Goal: Information Seeking & Learning: Learn about a topic

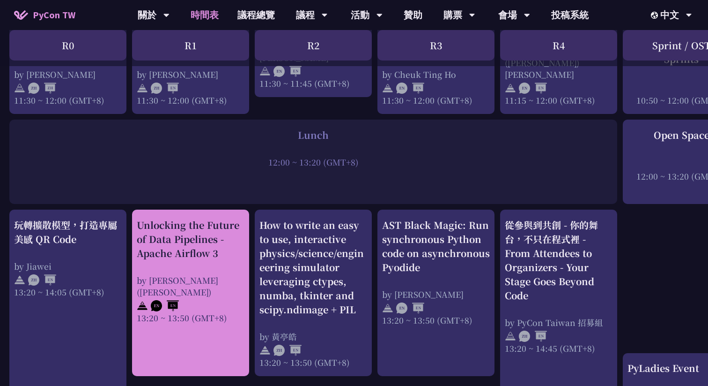
scroll to position [661, 0]
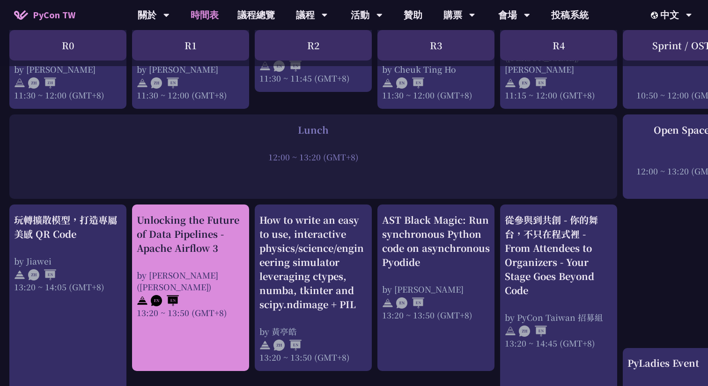
click at [216, 246] on div "Unlocking the Future of Data Pipelines - Apache Airflow 3" at bounding box center [191, 234] width 108 height 42
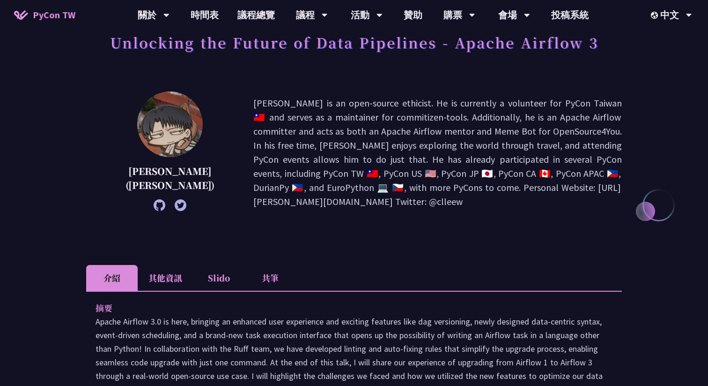
scroll to position [66, 0]
click at [262, 274] on li "共筆" at bounding box center [271, 277] width 52 height 26
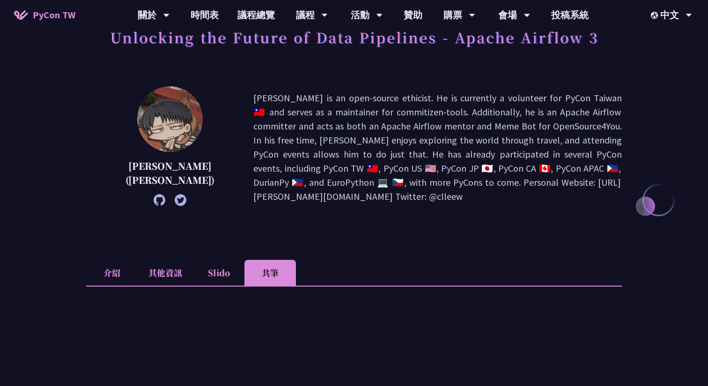
scroll to position [0, 0]
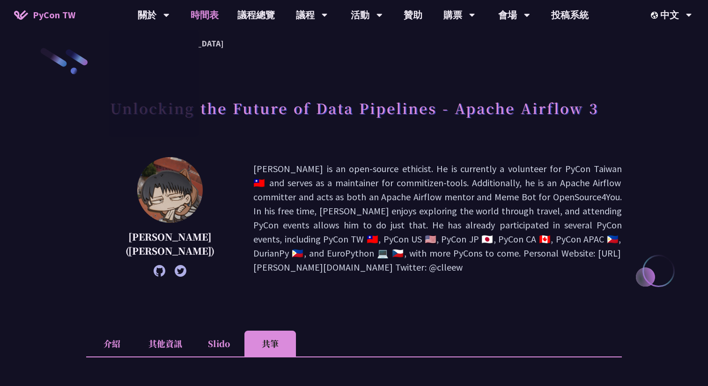
click at [215, 15] on link "時間表" at bounding box center [204, 15] width 47 height 30
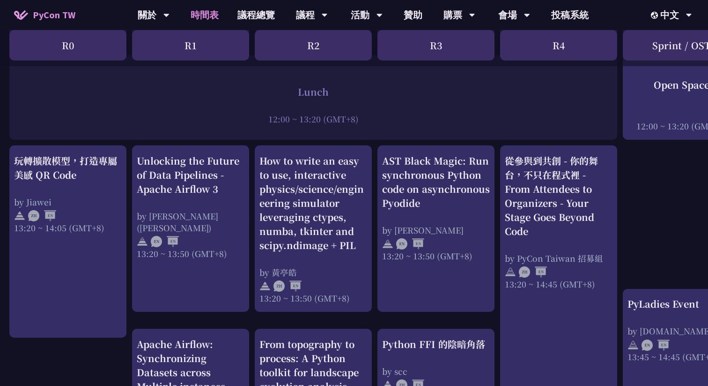
scroll to position [751, 0]
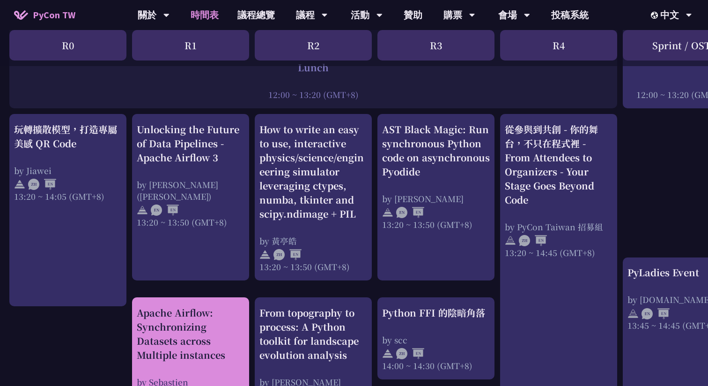
click at [189, 340] on div "Apache Airflow: Synchronizing Datasets across Multiple instances" at bounding box center [191, 333] width 108 height 56
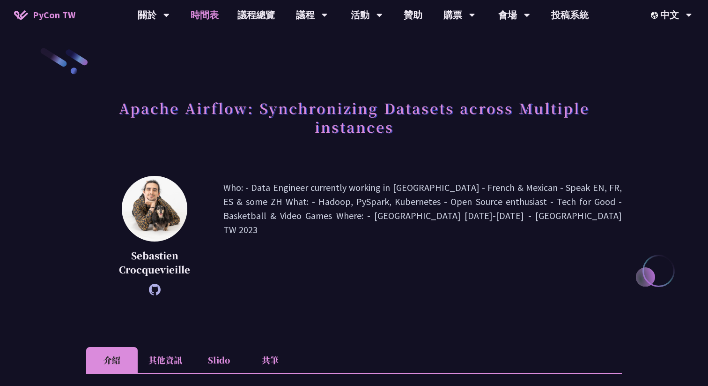
click at [211, 11] on link "時間表" at bounding box center [204, 15] width 47 height 30
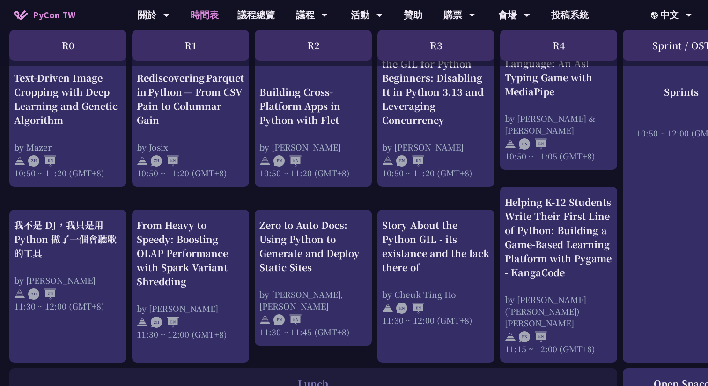
scroll to position [421, 0]
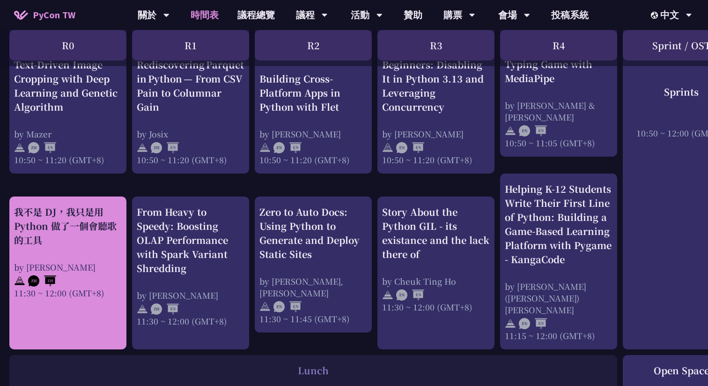
click at [82, 224] on div "我不是 DJ，我只是用 Python 做了一個會聽歌的工具" at bounding box center [68, 226] width 108 height 42
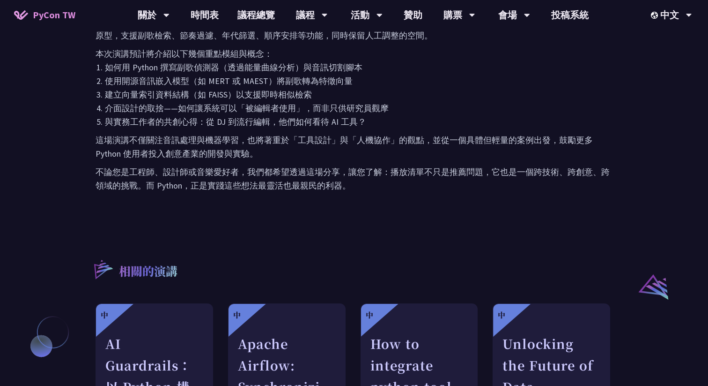
scroll to position [543, 0]
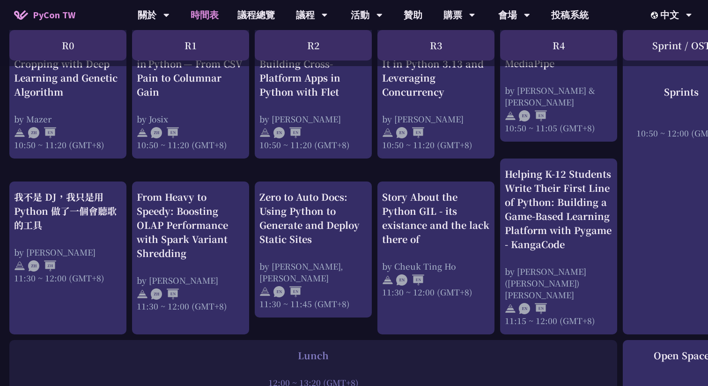
scroll to position [474, 0]
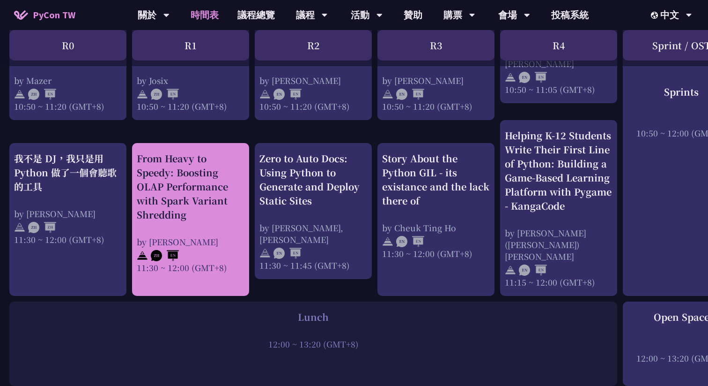
click at [207, 247] on div at bounding box center [191, 254] width 108 height 14
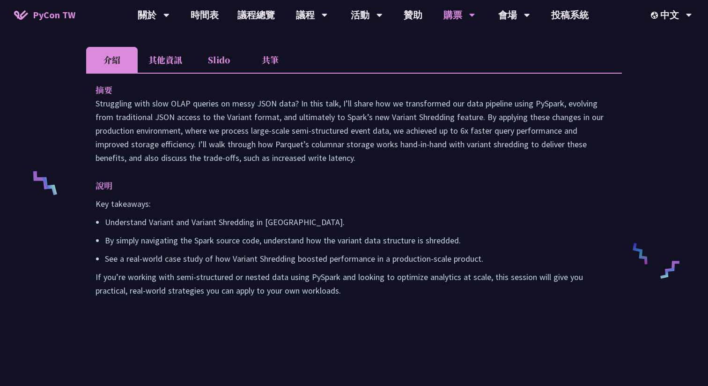
scroll to position [258, 0]
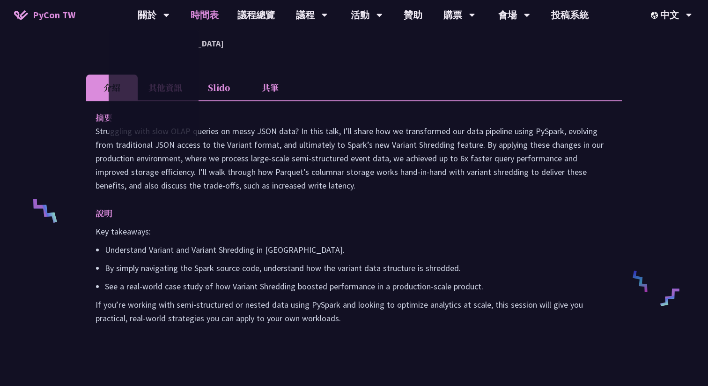
click at [217, 16] on link "時間表" at bounding box center [204, 15] width 47 height 30
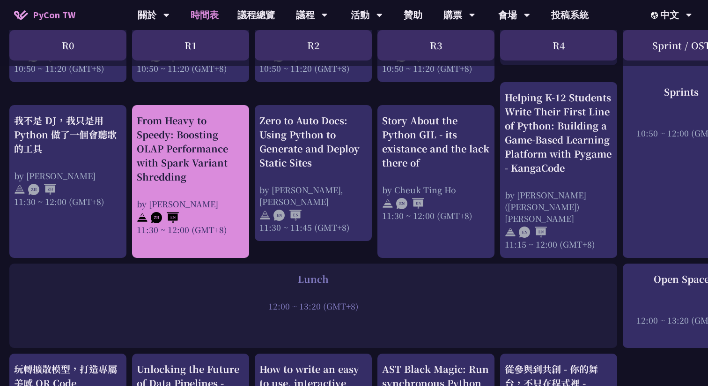
scroll to position [553, 0]
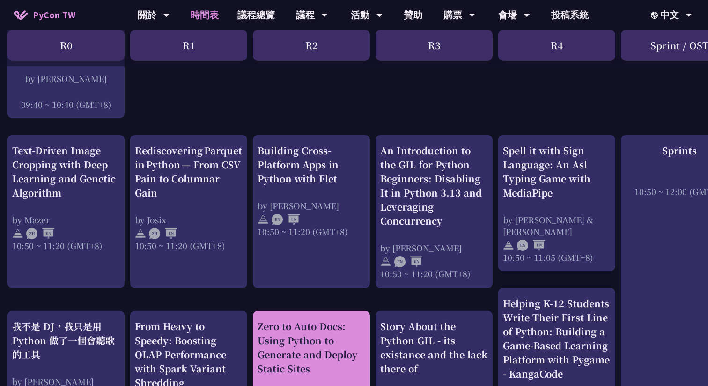
click at [272, 325] on div "Zero to Auto Docs: Using Python to Generate and Deploy Static Sites" at bounding box center [312, 347] width 108 height 56
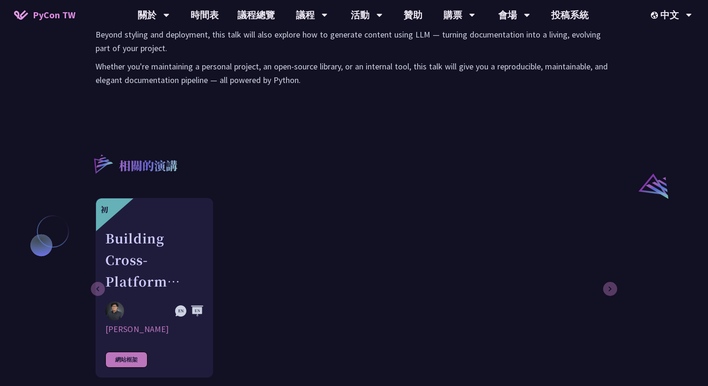
scroll to position [644, 0]
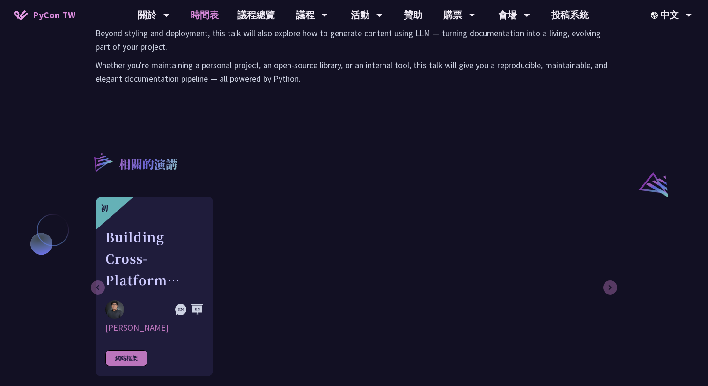
click at [213, 18] on link "時間表" at bounding box center [204, 15] width 47 height 30
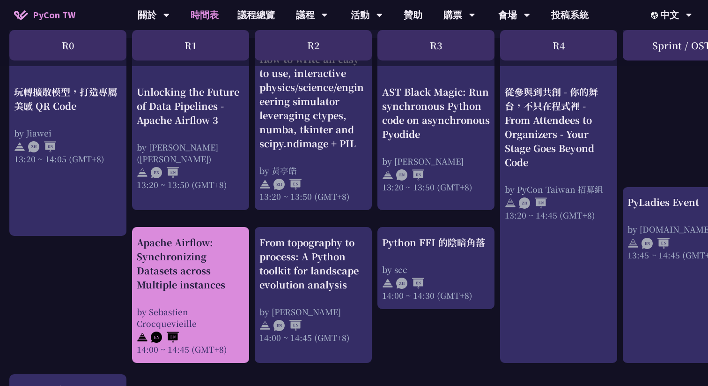
scroll to position [837, 0]
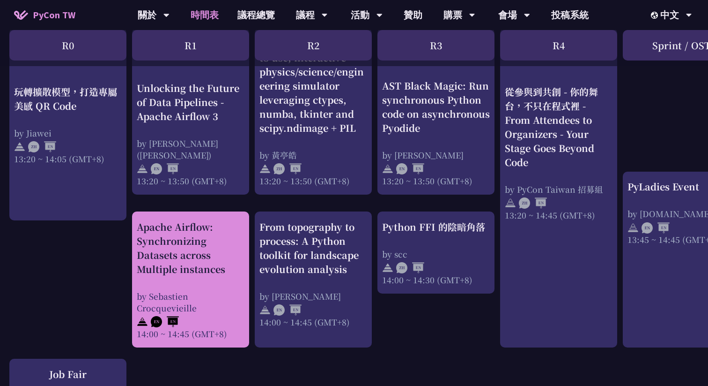
click at [197, 252] on div "Apache Airflow: Synchronizing Datasets across Multiple instances" at bounding box center [191, 248] width 108 height 56
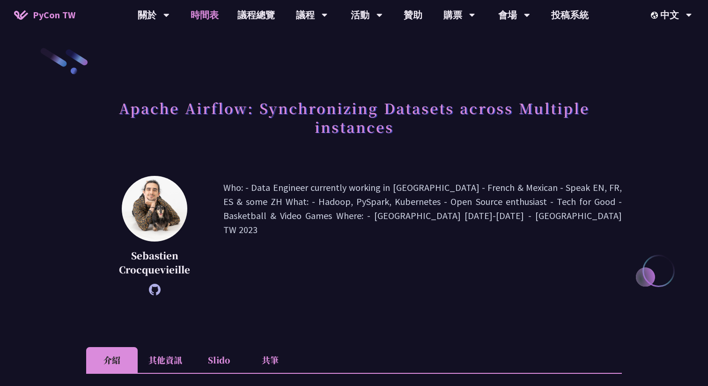
click at [216, 15] on link "時間表" at bounding box center [204, 15] width 47 height 30
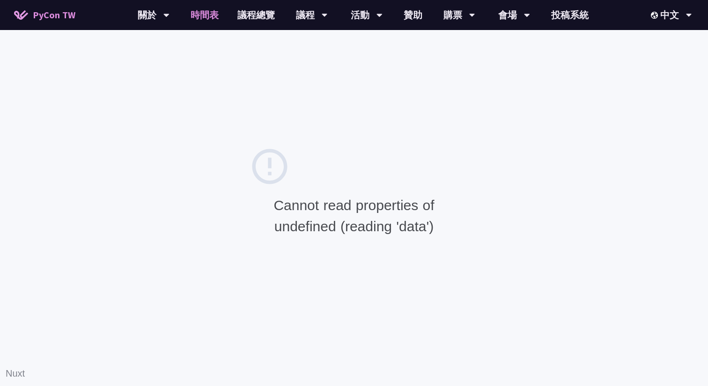
click at [411, 39] on div "Cannot read properties of undefined (reading 'data') Nuxt" at bounding box center [354, 193] width 708 height 386
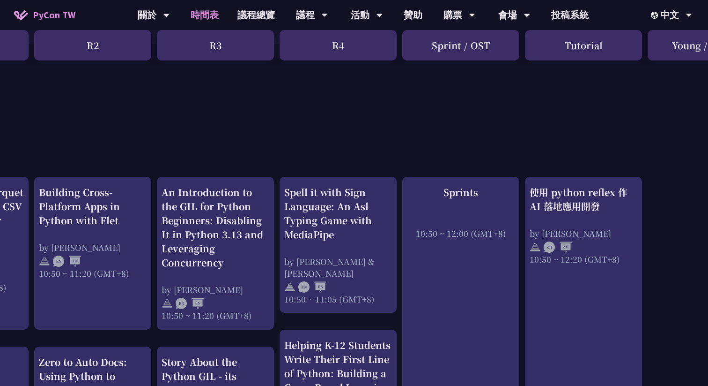
scroll to position [265, 279]
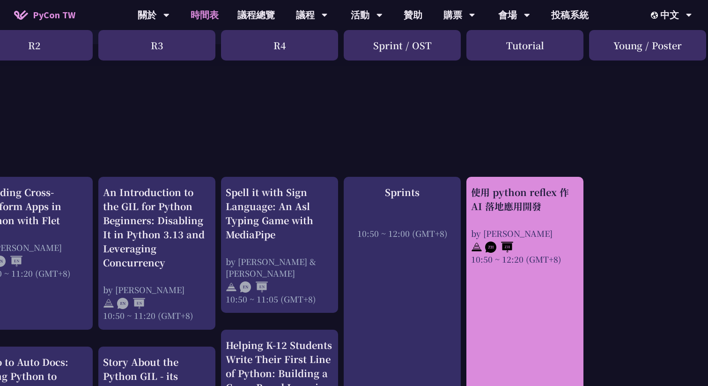
click at [519, 198] on div "使用 python reflex 作 AI 落地應用開發" at bounding box center [525, 199] width 108 height 28
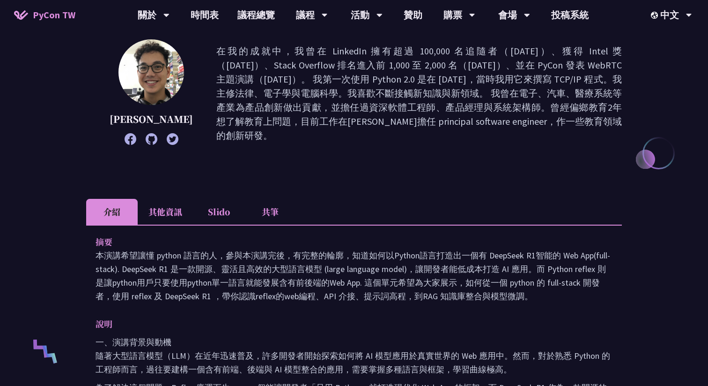
scroll to position [145, 0]
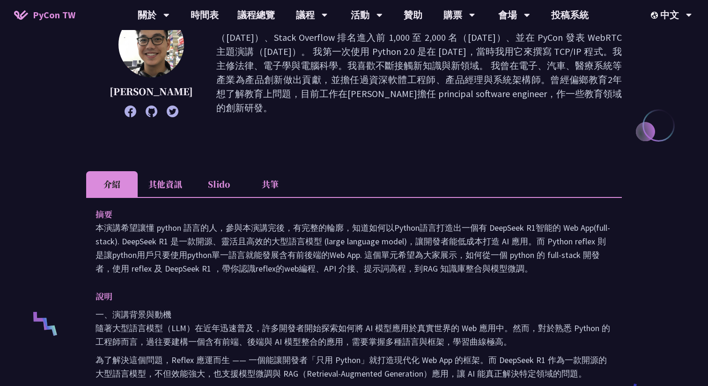
click at [271, 180] on li "共筆" at bounding box center [271, 184] width 52 height 26
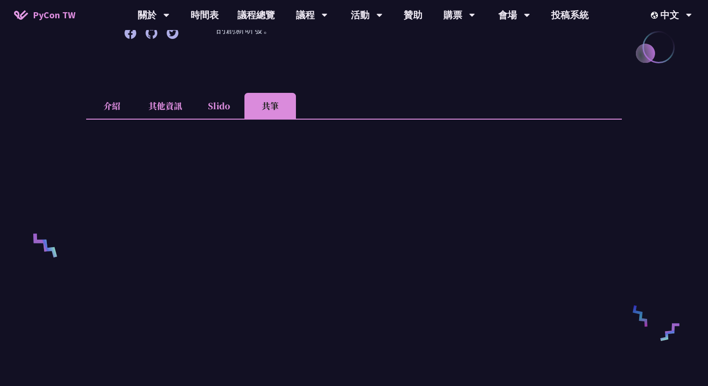
scroll to position [224, 0]
click at [229, 101] on li "Slido" at bounding box center [219, 105] width 52 height 26
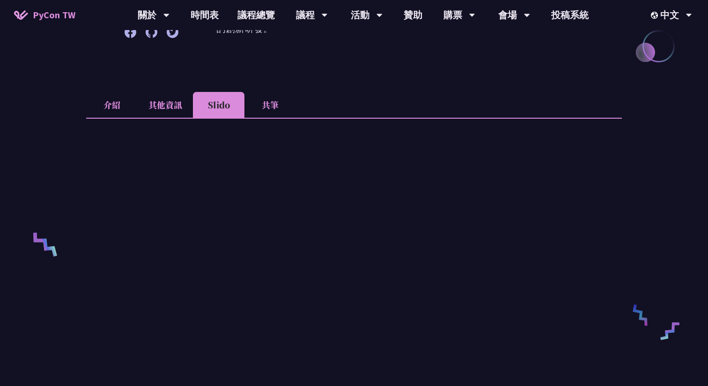
click at [170, 100] on li "其他資訊" at bounding box center [165, 105] width 55 height 26
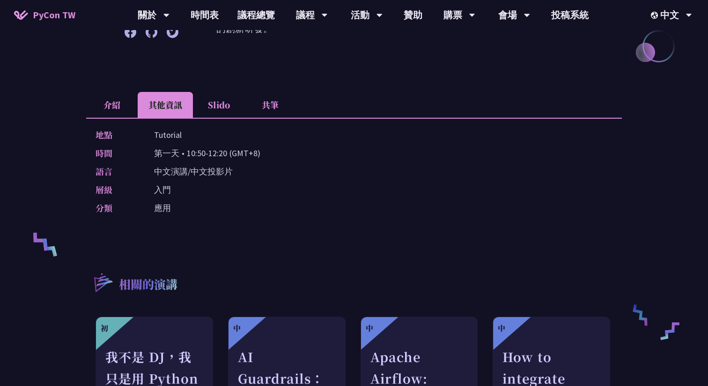
click at [109, 99] on li "介紹" at bounding box center [112, 105] width 52 height 26
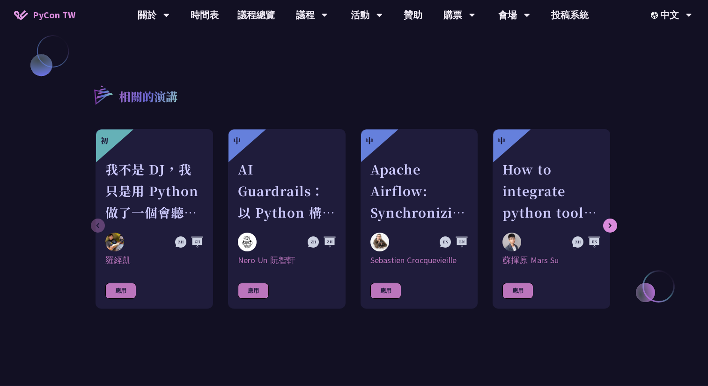
scroll to position [826, 0]
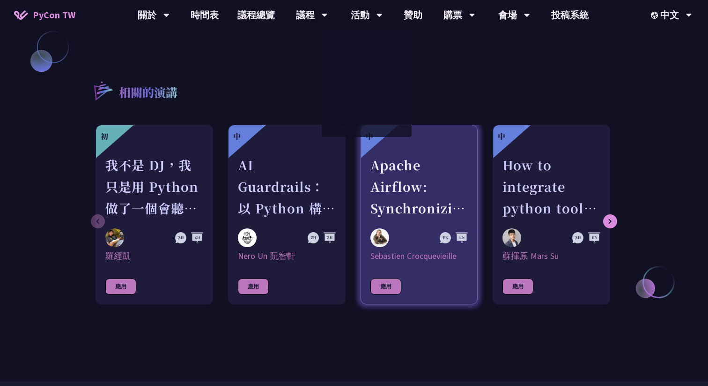
click at [407, 194] on div "Apache Airflow: Synchronizing Datasets across Multiple instances" at bounding box center [420, 186] width 98 height 65
click at [402, 190] on div "Apache Airflow: Synchronizing Datasets across Multiple instances" at bounding box center [420, 186] width 98 height 65
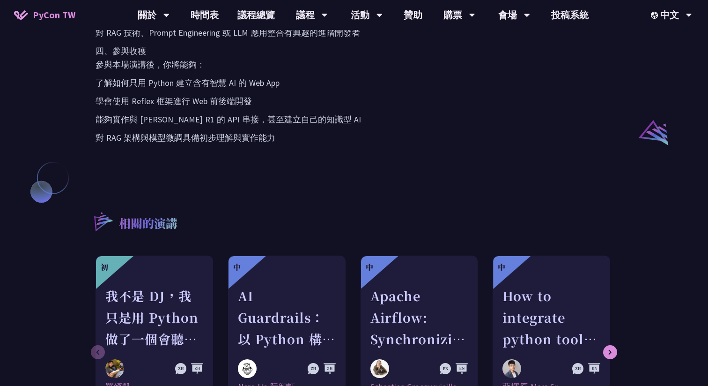
scroll to position [666, 0]
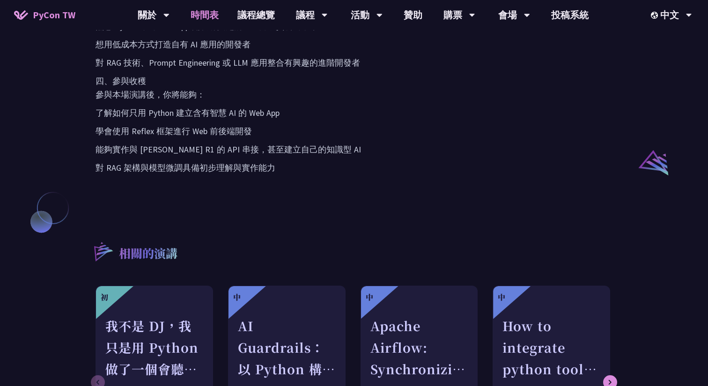
click at [201, 17] on link "時間表" at bounding box center [204, 15] width 47 height 30
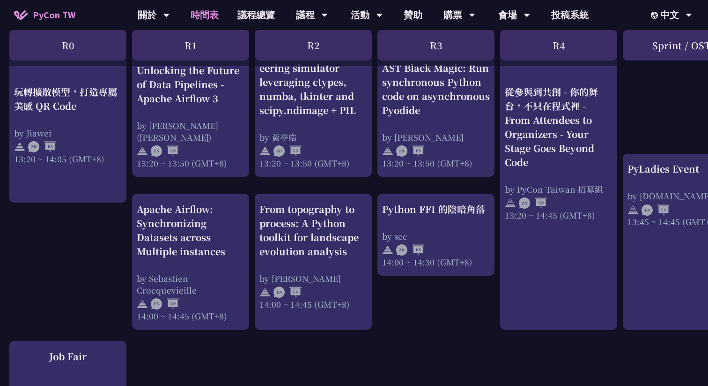
scroll to position [868, 0]
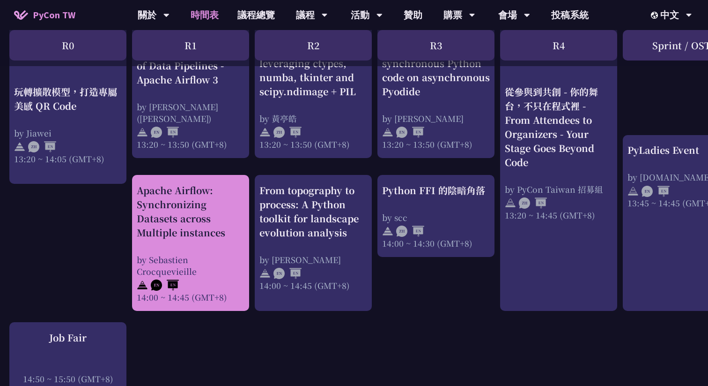
click at [190, 245] on div "Apache Airflow: Synchronizing Datasets across Multiple instances by Sebastien C…" at bounding box center [191, 242] width 108 height 119
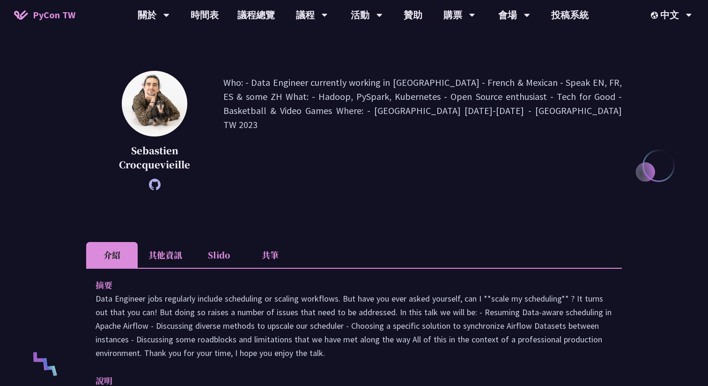
scroll to position [179, 0]
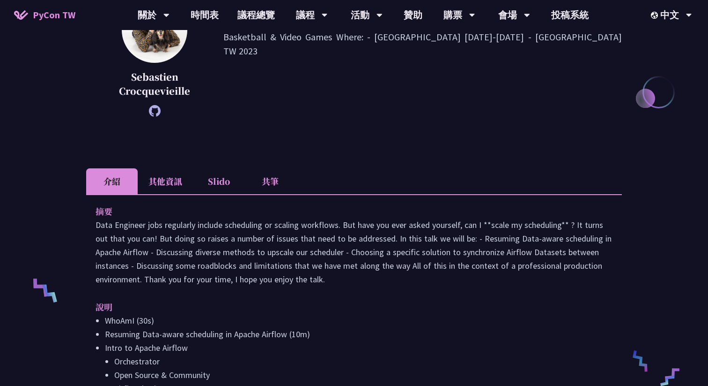
click at [266, 182] on li "共筆" at bounding box center [271, 181] width 52 height 26
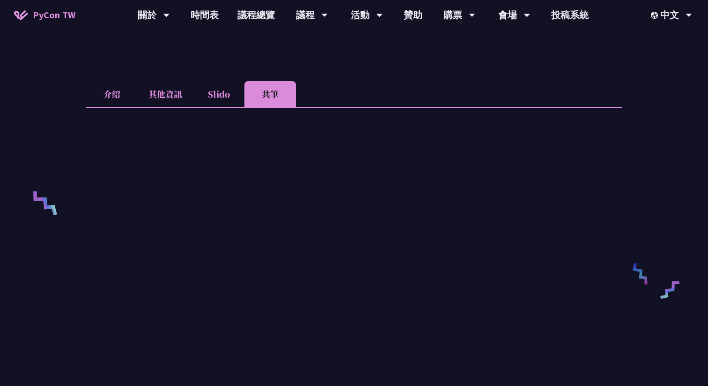
scroll to position [337, 0]
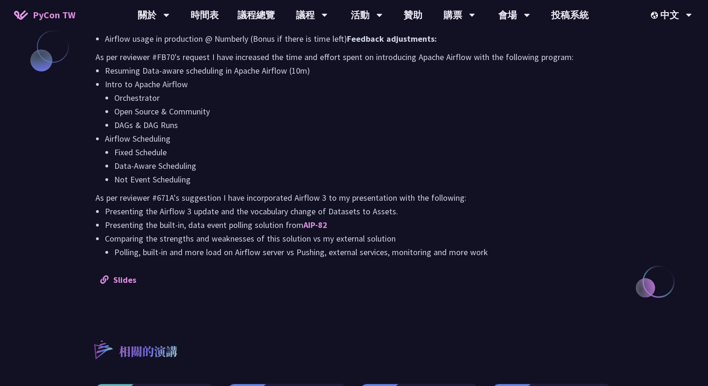
scroll to position [824, 0]
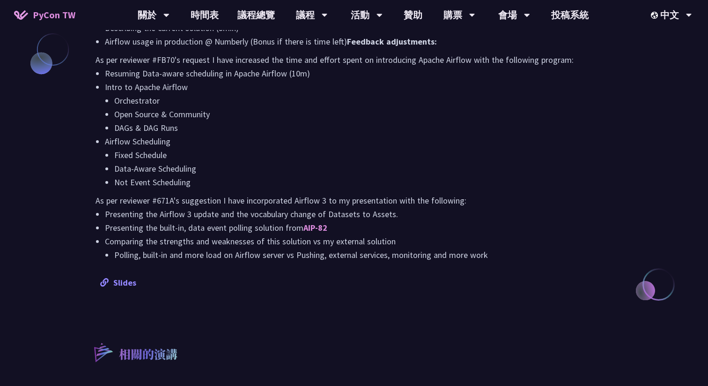
click at [132, 285] on link "Slides" at bounding box center [118, 282] width 36 height 11
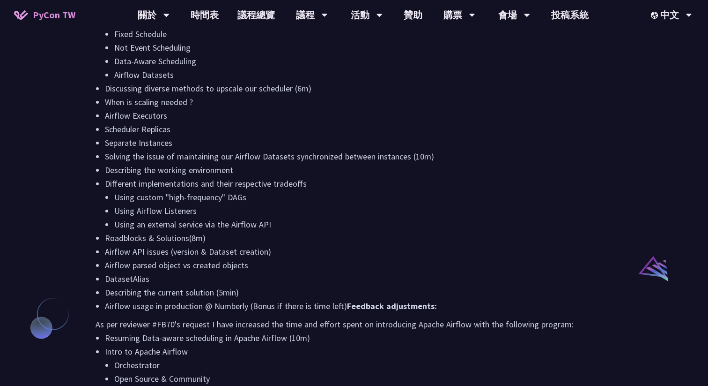
scroll to position [553, 0]
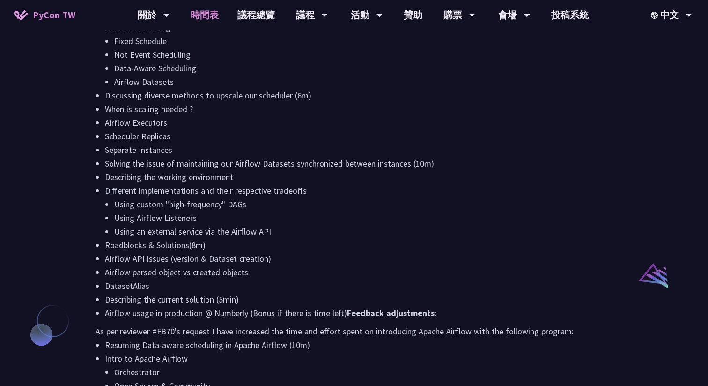
click at [215, 22] on link "時間表" at bounding box center [204, 15] width 47 height 30
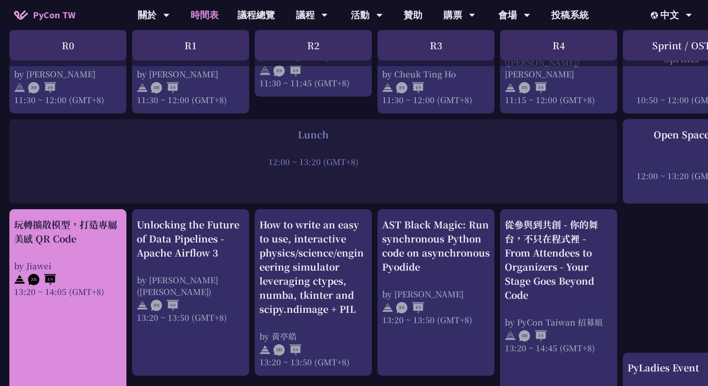
scroll to position [710, 0]
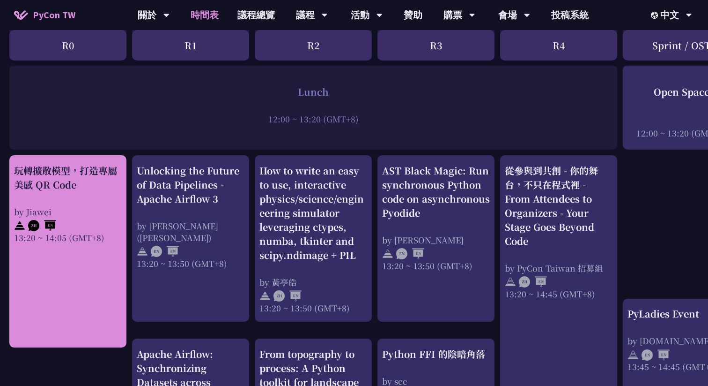
click at [97, 207] on div "by Jiawei" at bounding box center [68, 212] width 108 height 12
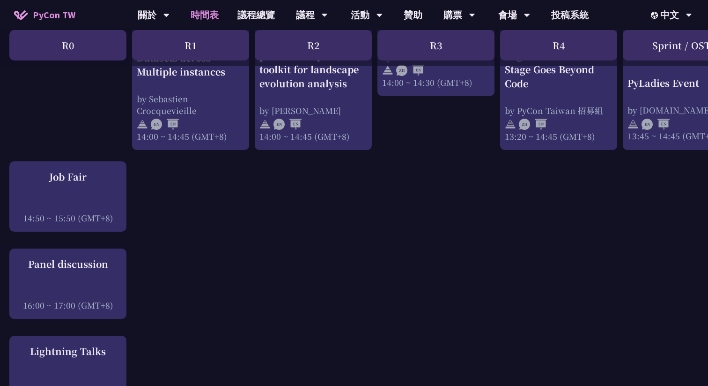
scroll to position [1023, 0]
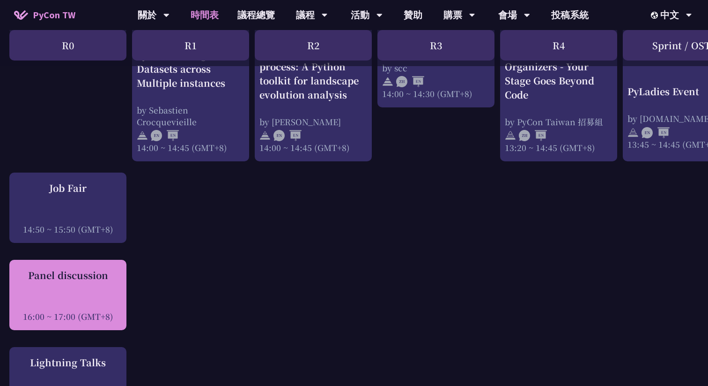
click at [97, 269] on div "Panel discussion" at bounding box center [68, 275] width 108 height 14
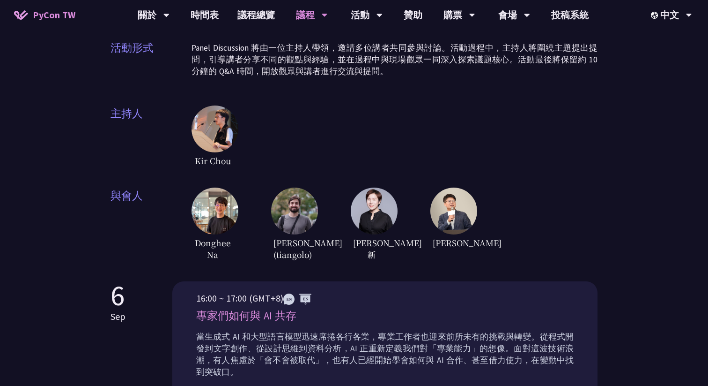
scroll to position [176, 0]
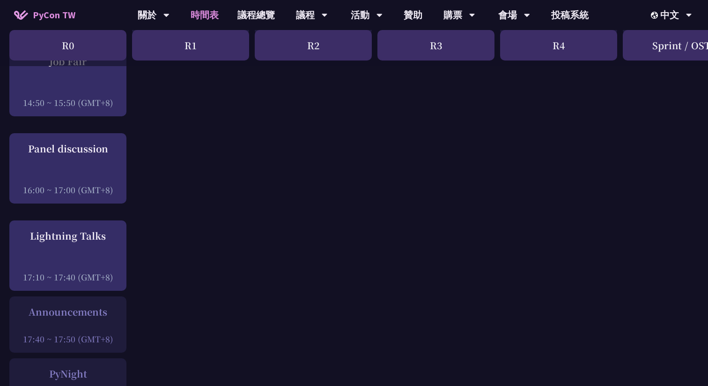
scroll to position [1164, 0]
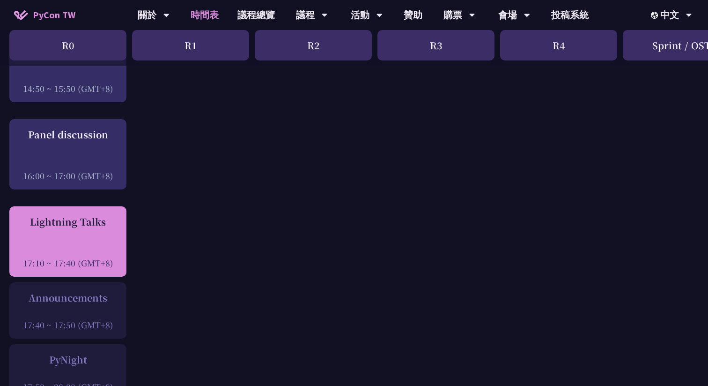
click at [87, 229] on div "Lightning Talks 17:10 ~ 17:40 (GMT+8)" at bounding box center [68, 242] width 108 height 54
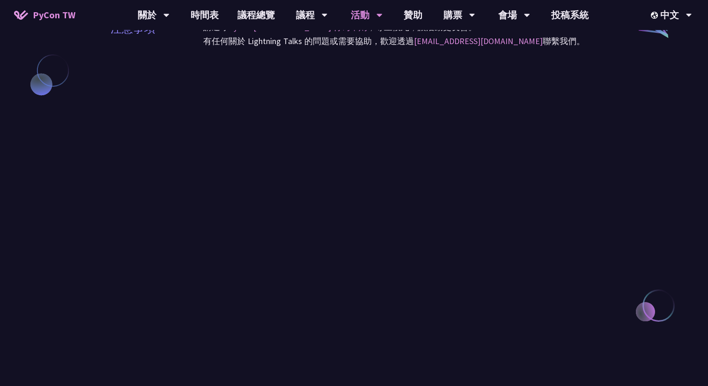
scroll to position [770, 0]
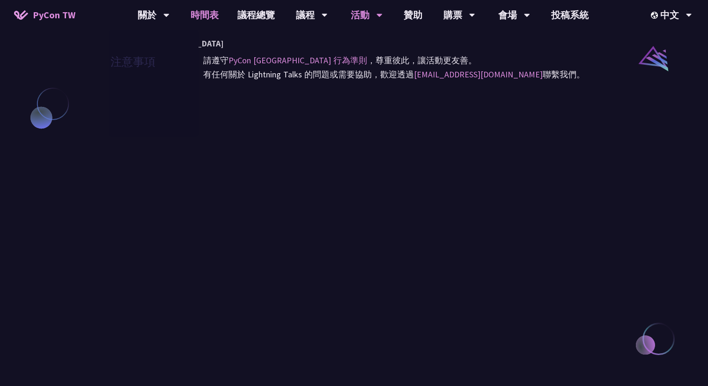
click at [212, 19] on link "時間表" at bounding box center [204, 15] width 47 height 30
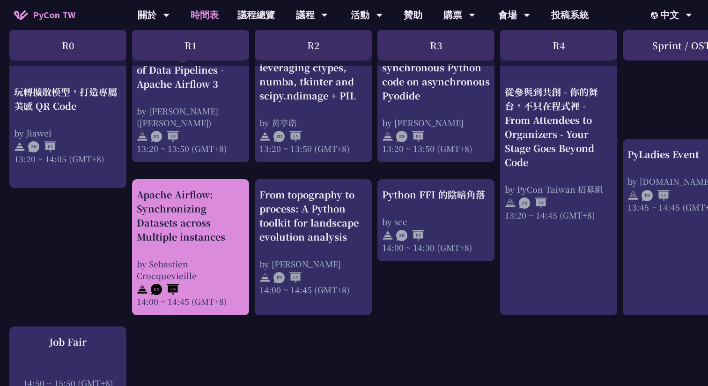
scroll to position [833, 0]
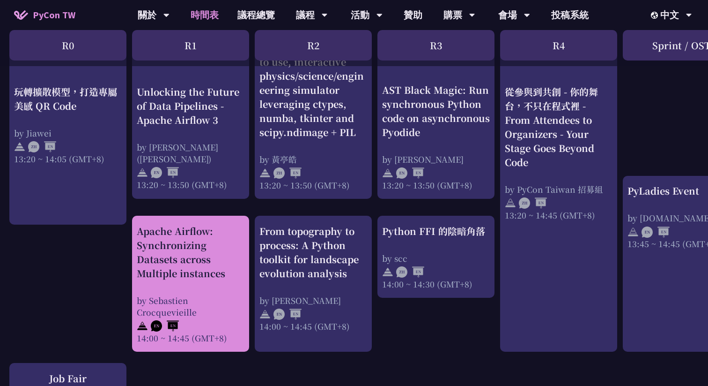
click at [197, 229] on div "Apache Airflow: Synchronizing Datasets across Multiple instances" at bounding box center [191, 252] width 108 height 56
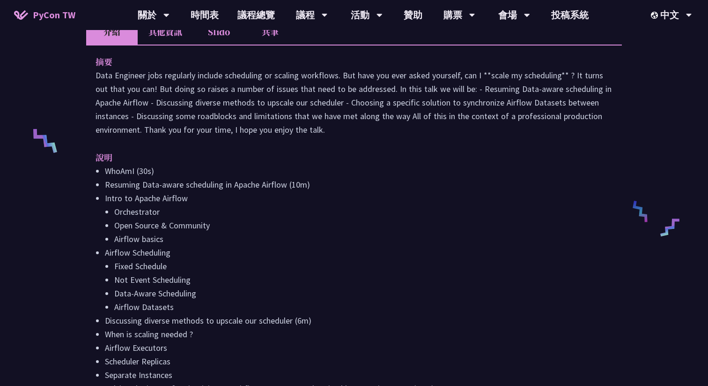
scroll to position [279, 0]
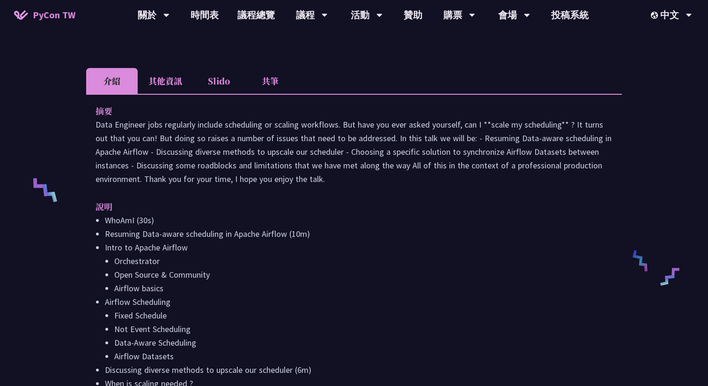
click at [279, 79] on li "共筆" at bounding box center [271, 81] width 52 height 26
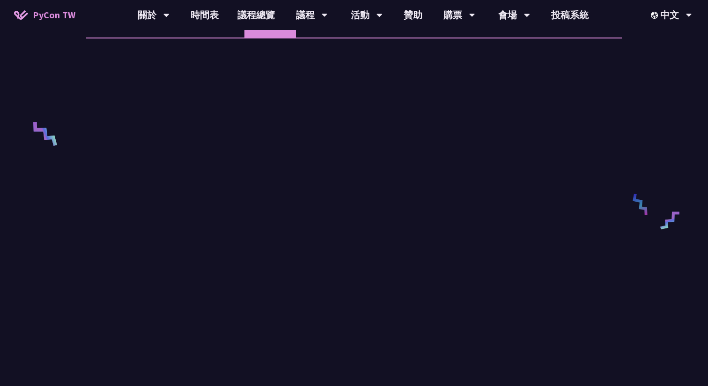
scroll to position [316, 0]
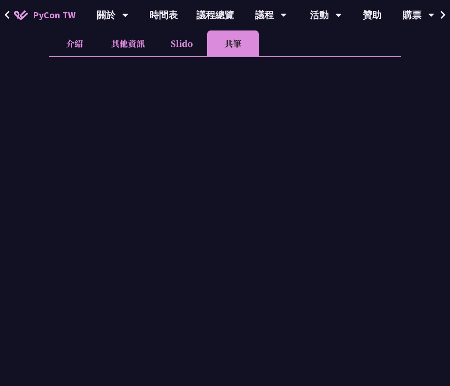
click at [429, 258] on div "Apache Airflow: Synchronizing Datasets across Multiple instances Sebastien Croc…" at bounding box center [225, 241] width 450 height 1115
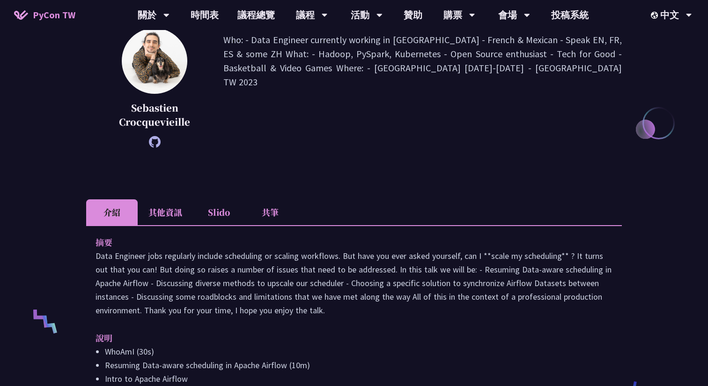
scroll to position [124, 0]
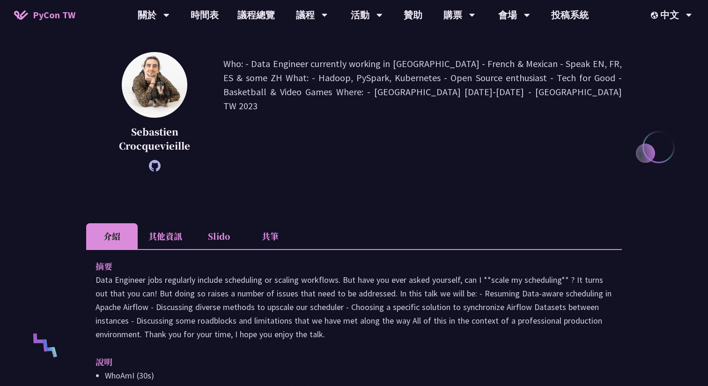
click at [283, 242] on li "共筆" at bounding box center [271, 236] width 52 height 26
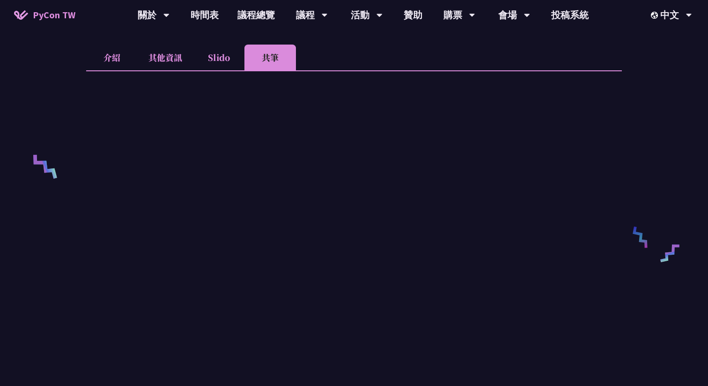
scroll to position [372, 0]
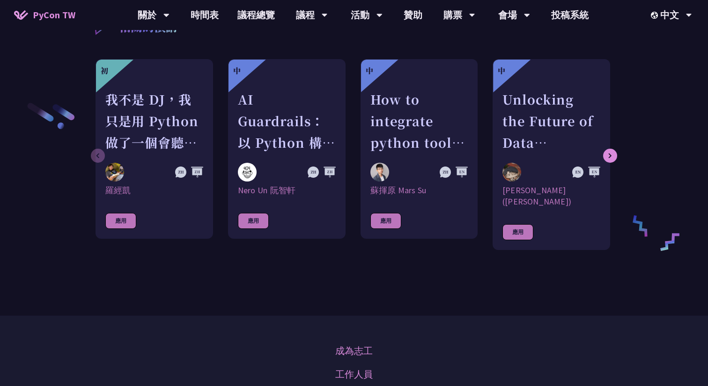
scroll to position [1159, 0]
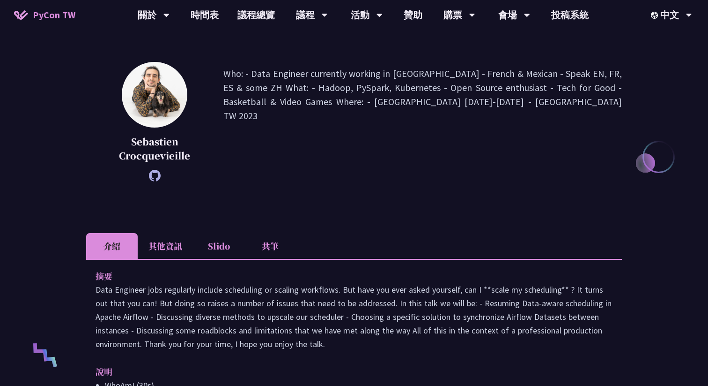
scroll to position [52, 0]
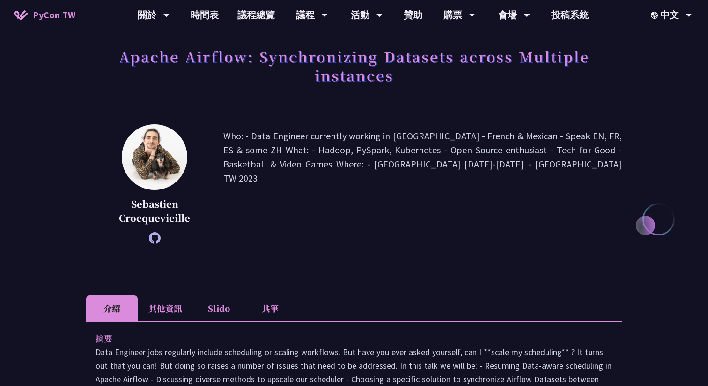
click at [266, 312] on li "共筆" at bounding box center [271, 308] width 52 height 26
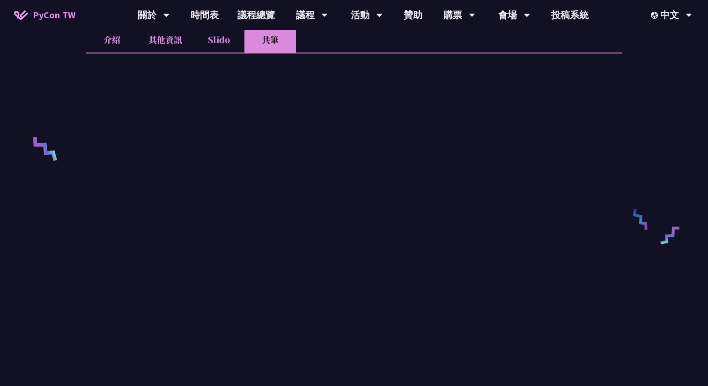
scroll to position [310, 0]
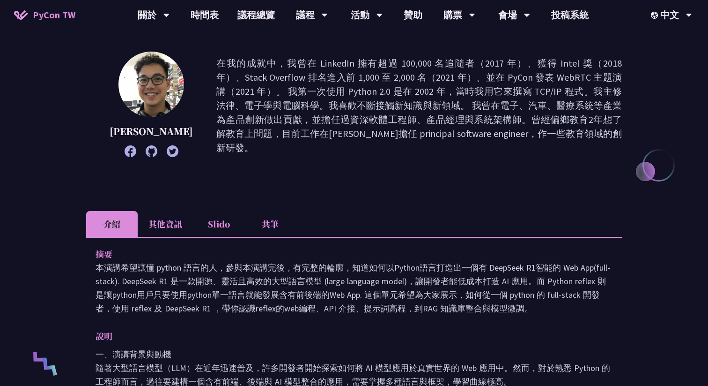
scroll to position [151, 0]
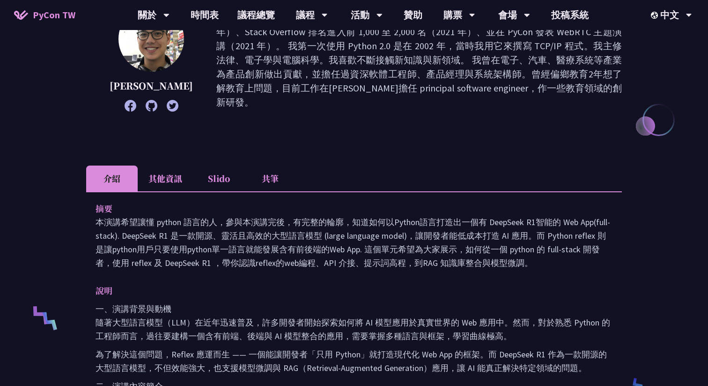
click at [268, 177] on li "共筆" at bounding box center [271, 178] width 52 height 26
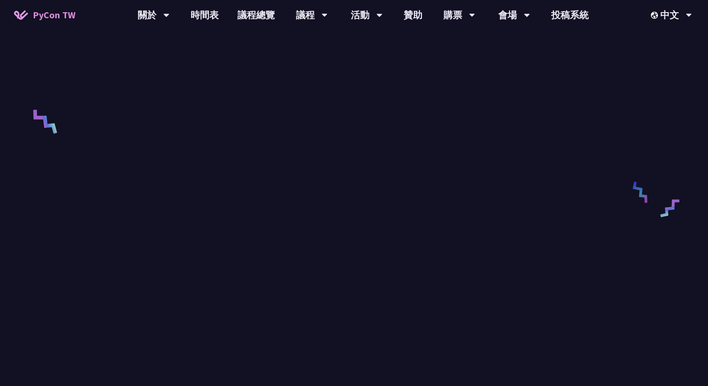
scroll to position [348, 0]
click at [192, 16] on link "時間表" at bounding box center [204, 15] width 47 height 30
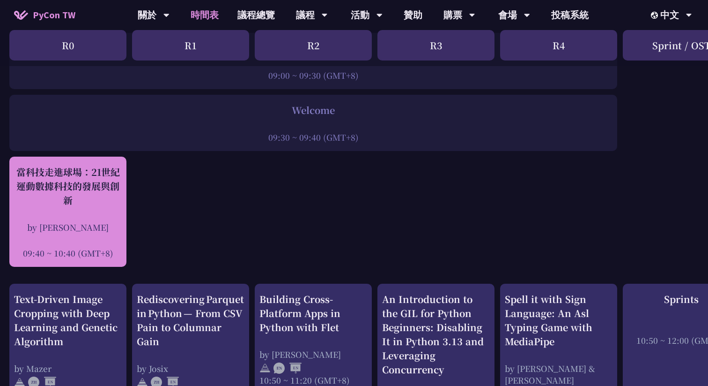
click at [93, 210] on div "當科技走進球場：21世紀運動數據科技的發展與創新 by [PERSON_NAME]新 09:40 ~ 10:40 (GMT+8)" at bounding box center [68, 212] width 108 height 94
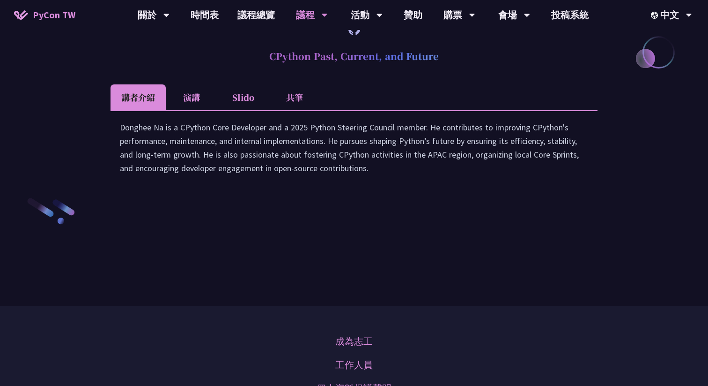
click at [301, 110] on li "共筆" at bounding box center [295, 97] width 52 height 26
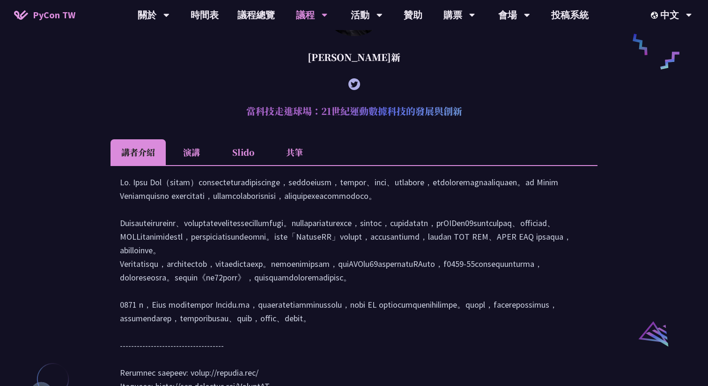
scroll to position [755, 0]
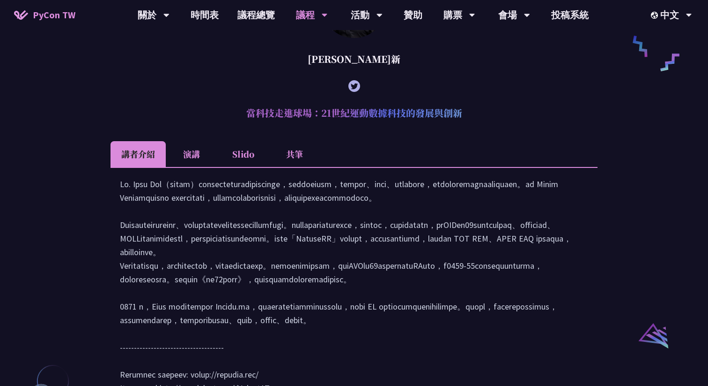
click at [291, 167] on li "共筆" at bounding box center [295, 154] width 52 height 26
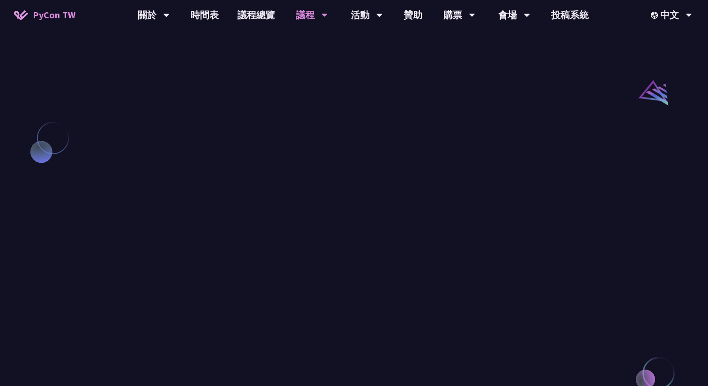
scroll to position [970, 0]
